Goal: Task Accomplishment & Management: Manage account settings

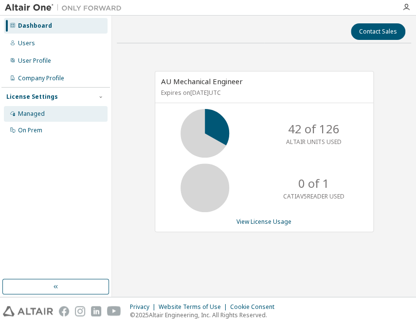
drag, startPoint x: 25, startPoint y: 114, endPoint x: 34, endPoint y: 117, distance: 9.1
click at [25, 114] on div "Managed" at bounding box center [31, 114] width 27 height 8
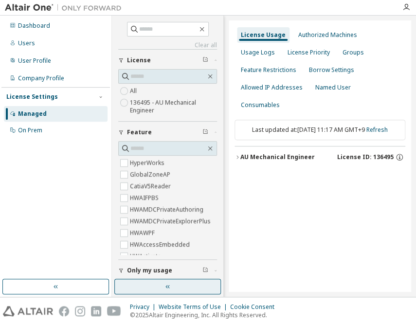
click at [156, 282] on button "button" at bounding box center [167, 287] width 107 height 16
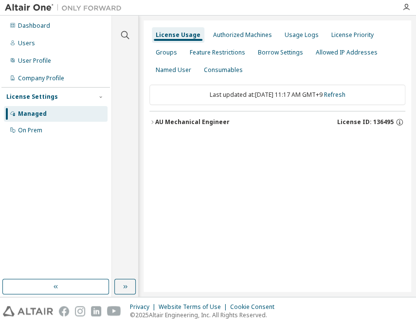
click at [213, 125] on div "AU Mechanical Engineer" at bounding box center [192, 122] width 75 height 8
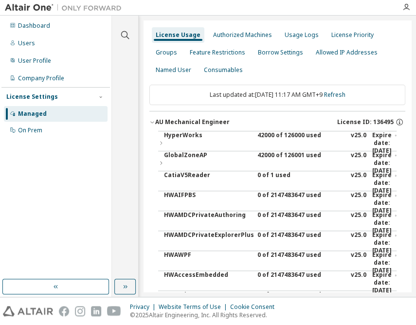
click at [265, 138] on div "42000 of 126000 used" at bounding box center [302, 143] width 88 height 23
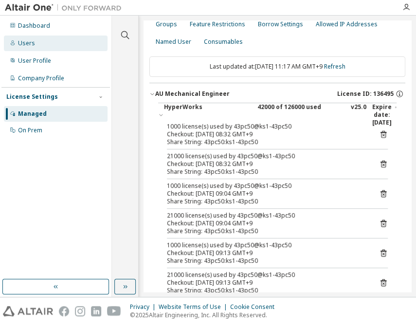
scroll to position [44, 0]
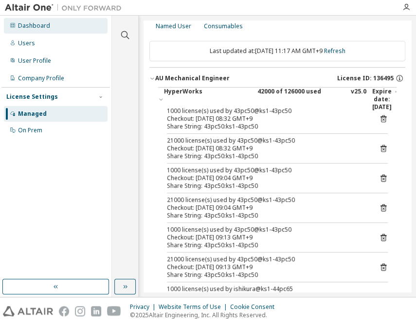
click at [32, 27] on div "Dashboard" at bounding box center [34, 26] width 32 height 8
